Goal: Task Accomplishment & Management: Use online tool/utility

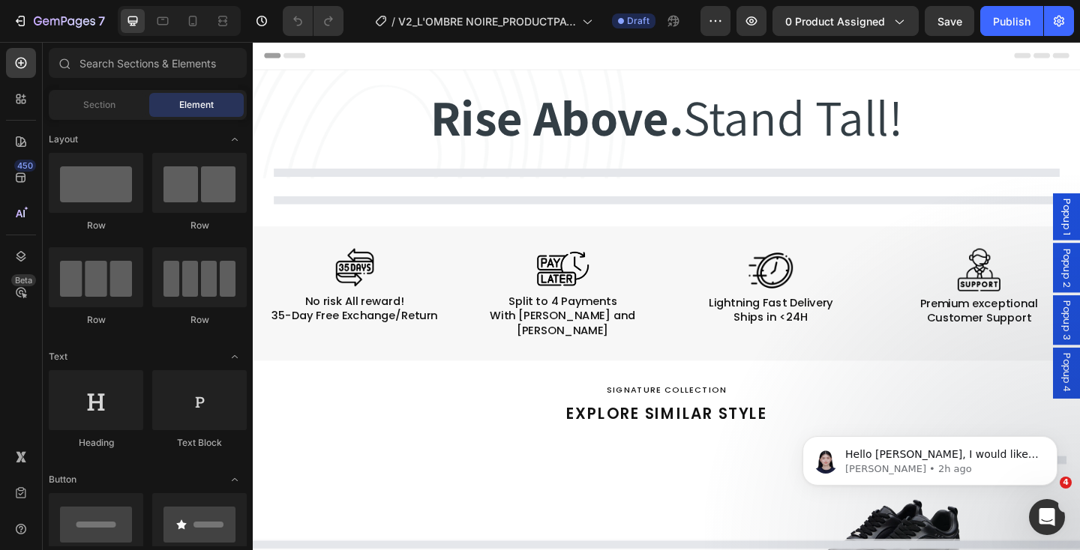
select select "EU 40 | US 7 | UK 6"
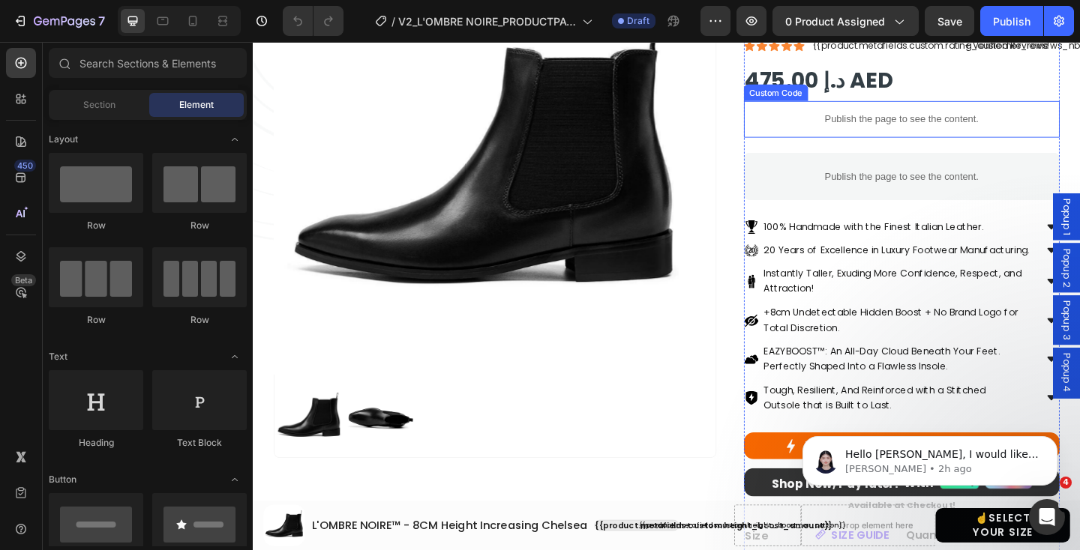
scroll to position [268, 0]
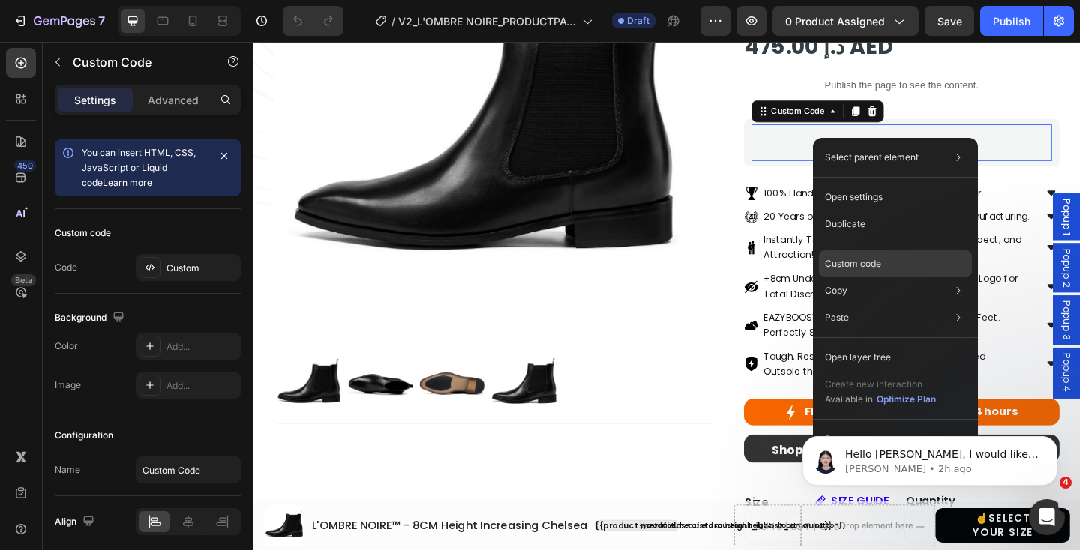
click at [883, 304] on div "Custom code" at bounding box center [895, 317] width 153 height 27
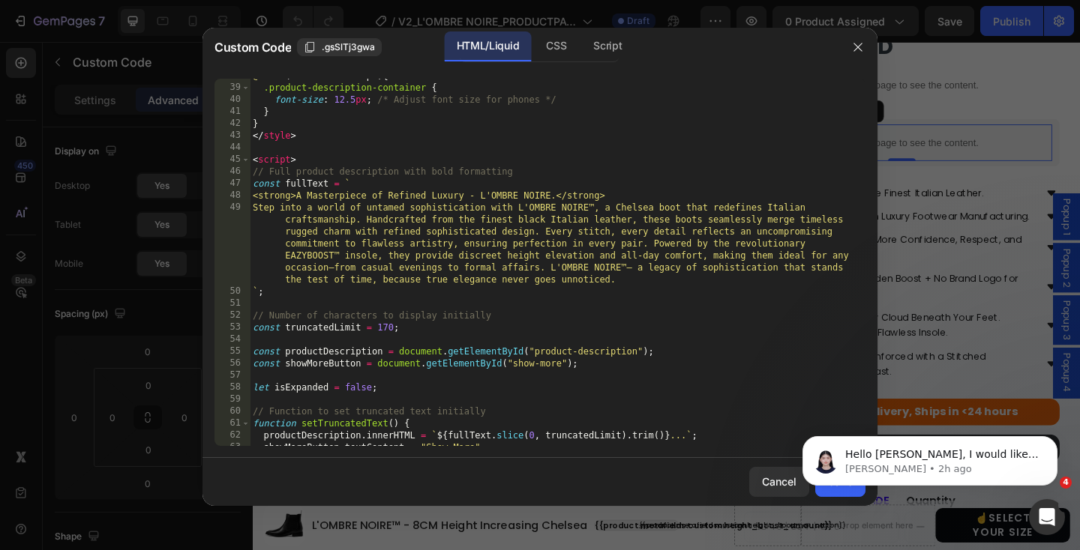
scroll to position [453, 0]
type textarea "<strong>A Masterpiece of Refined Luxury - L'OMBRE NOIRE.</strong>"
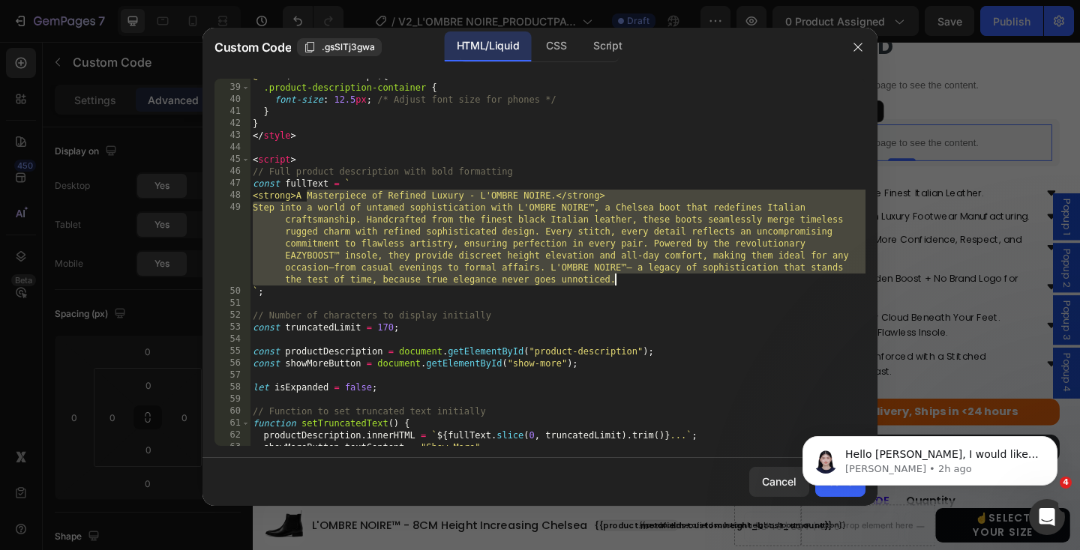
drag, startPoint x: 308, startPoint y: 196, endPoint x: 613, endPoint y: 281, distance: 316.9
click at [613, 281] on div "@ media (max-width: 768px) { .product-description-container { font-size : 12.5 …" at bounding box center [557, 265] width 615 height 391
click at [1056, 439] on icon "Dismiss notification" at bounding box center [1053, 440] width 8 height 8
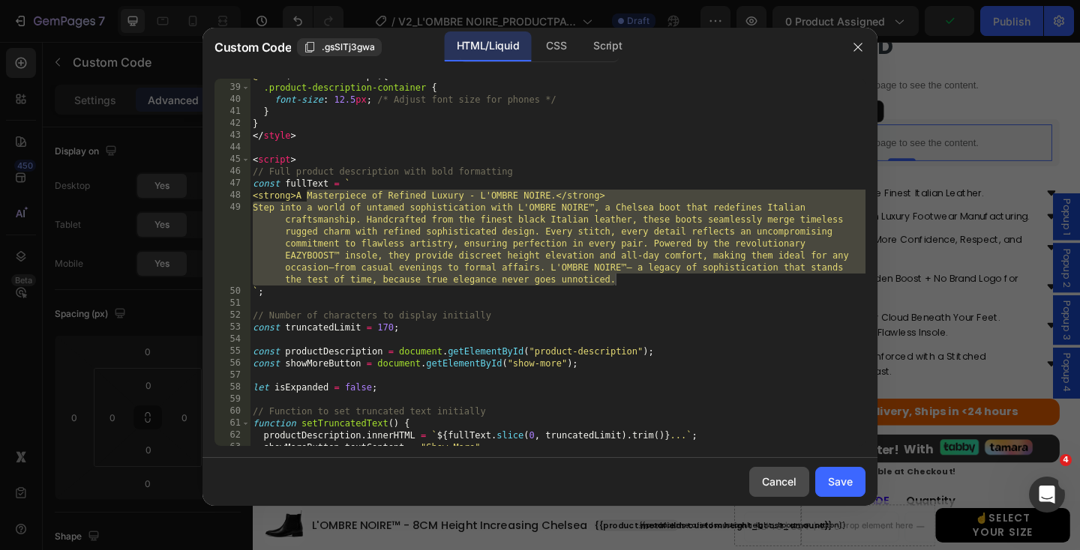
click at [789, 480] on div "Cancel" at bounding box center [779, 482] width 34 height 16
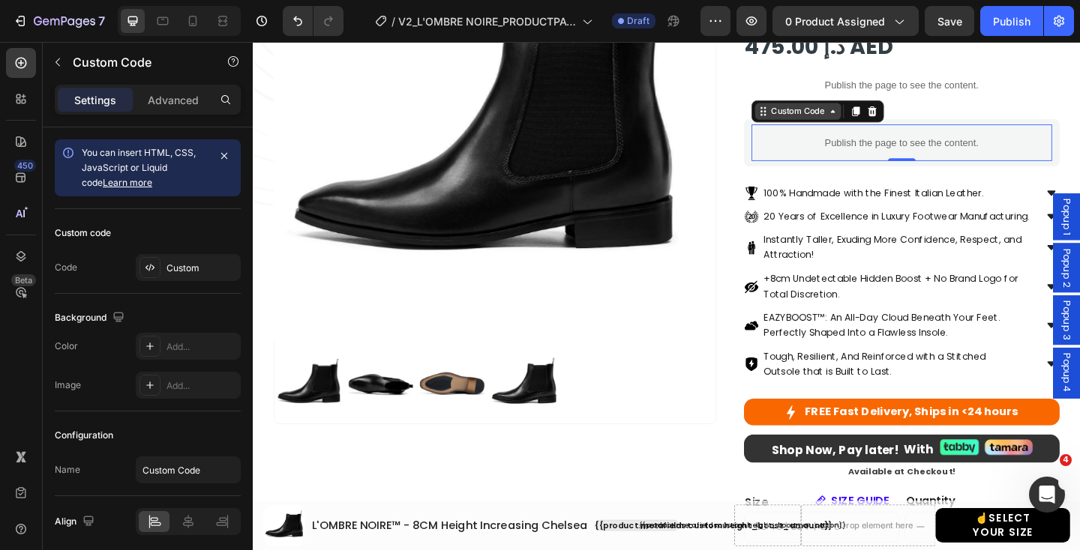
click at [855, 120] on div "Custom Code" at bounding box center [845, 117] width 64 height 13
click at [1014, 110] on div "{{ product.metafields.clean.title }} Custom Code {{product.metafields.custom.he…" at bounding box center [957, 372] width 343 height 922
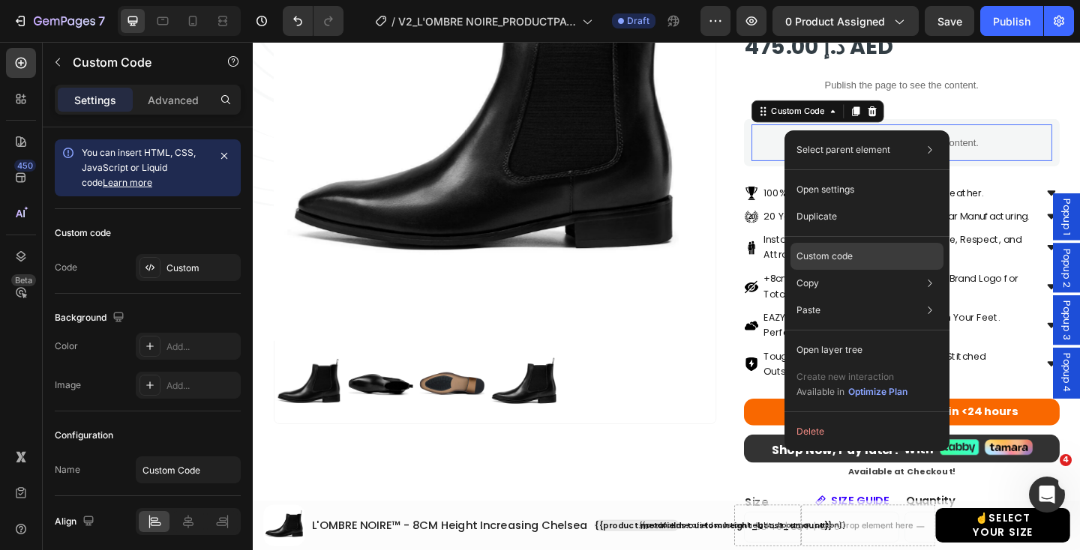
click at [835, 256] on p "Custom code" at bounding box center [824, 256] width 56 height 13
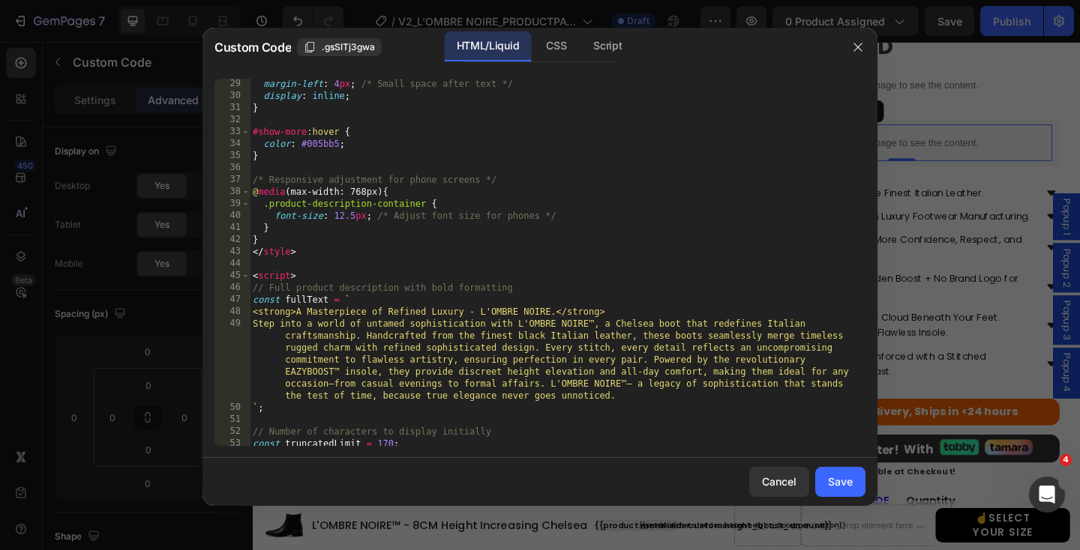
scroll to position [366, 0]
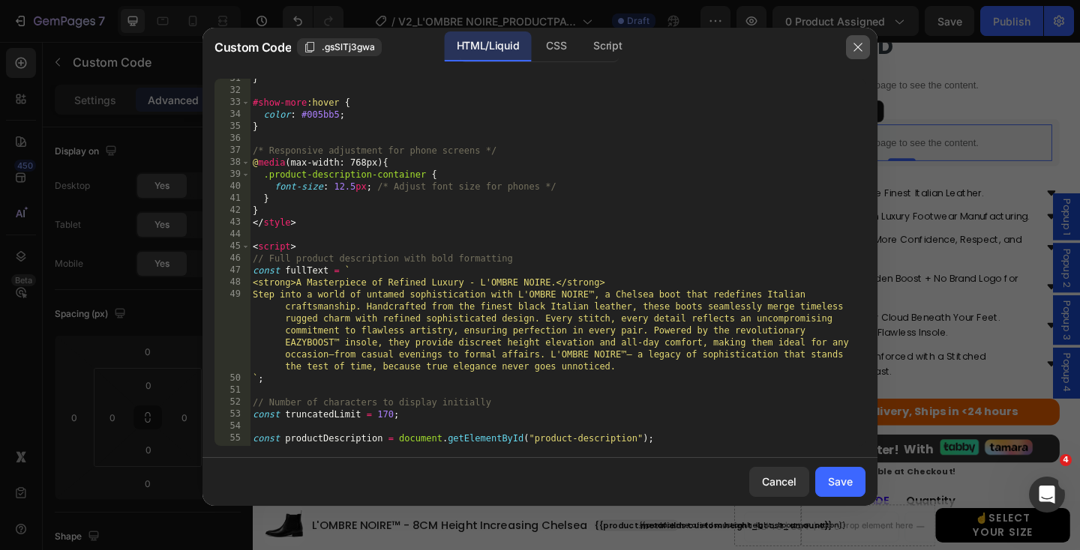
click at [856, 50] on icon "button" at bounding box center [858, 47] width 12 height 12
